Goal: Find specific page/section: Find specific page/section

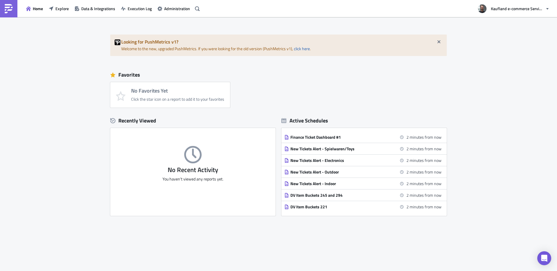
drag, startPoint x: 21, startPoint y: 7, endPoint x: 12, endPoint y: 8, distance: 9.6
click at [21, 7] on div "Home Explore Data & Integrations Execution Log Administration" at bounding box center [101, 8] width 202 height 17
click at [7, 9] on img at bounding box center [8, 8] width 9 height 9
click at [89, 9] on span "Data & Integrations" at bounding box center [98, 9] width 34 height 6
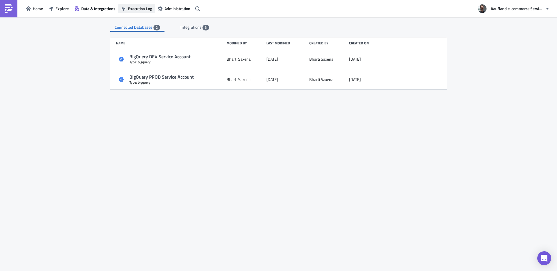
click at [136, 8] on span "Execution Log" at bounding box center [140, 9] width 24 height 6
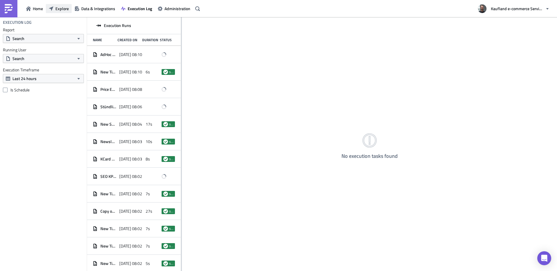
click at [57, 8] on span "Explore" at bounding box center [61, 9] width 13 height 6
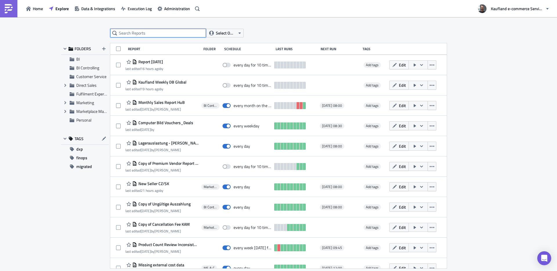
click at [141, 33] on input "text" at bounding box center [158, 33] width 96 height 9
type input "audisto"
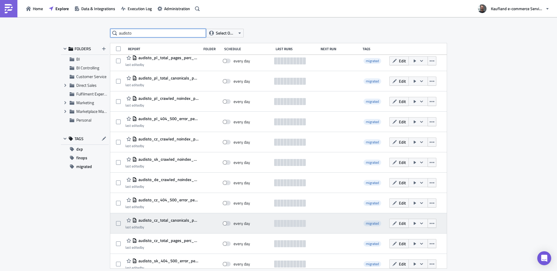
scroll to position [233, 0]
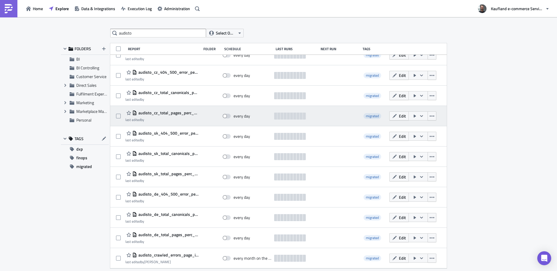
click at [175, 113] on span "audisto_cz_total_pages_perc_change" at bounding box center [167, 112] width 61 height 5
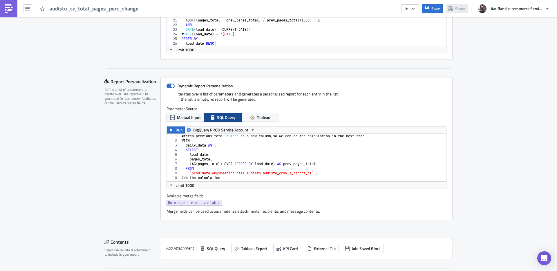
scroll to position [200, 0]
